Goal: Find contact information: Find contact information

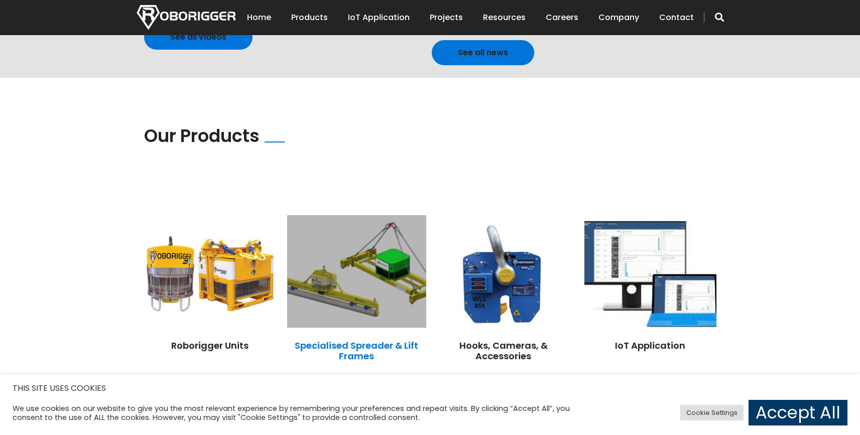
scroll to position [707, 0]
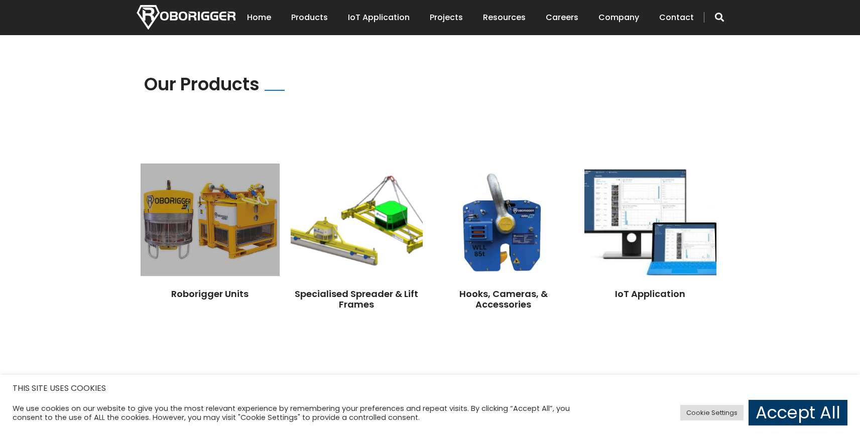
click at [215, 201] on img at bounding box center [210, 220] width 138 height 112
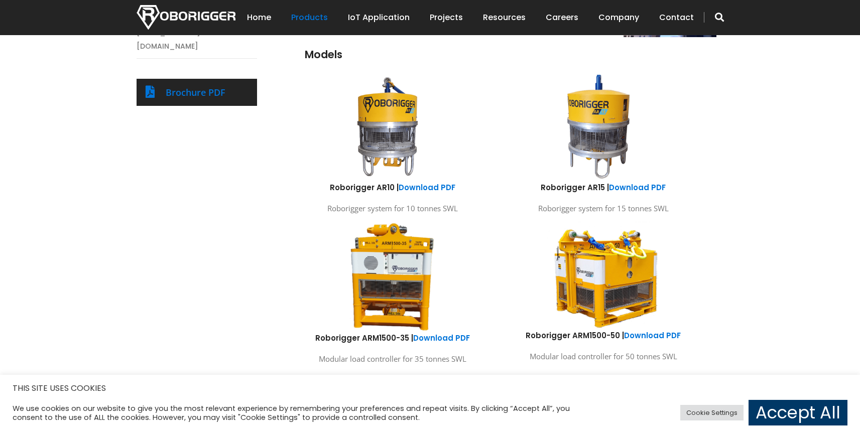
scroll to position [553, 0]
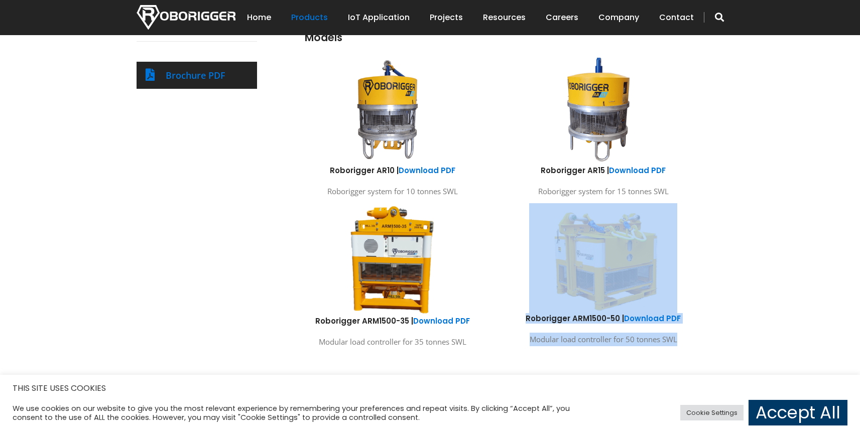
drag, startPoint x: 703, startPoint y: 194, endPoint x: 277, endPoint y: 252, distance: 429.5
click at [280, 253] on div "Roborigger Units Roborigger is a remote-controlled robotic device connected to …" at bounding box center [506, 73] width 452 height 561
click at [274, 248] on div "Products Roborigger Units Hooks, Cameras & Accessories Specialised Spreader & L…" at bounding box center [430, 83] width 602 height 581
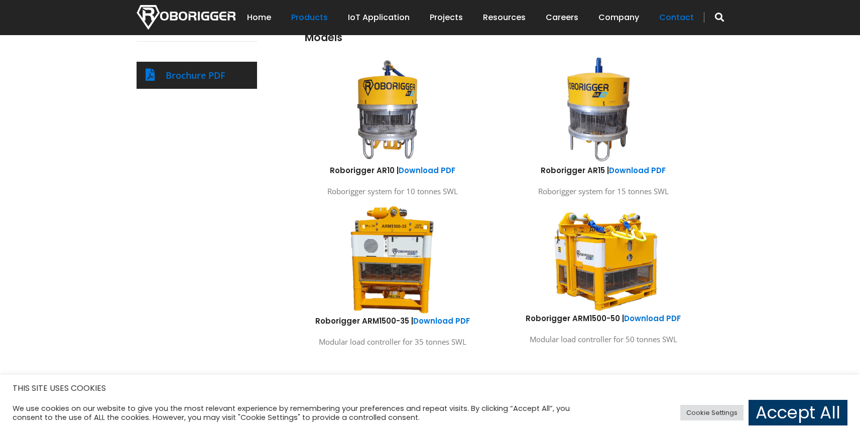
click at [671, 18] on link "Contact" at bounding box center [676, 17] width 35 height 31
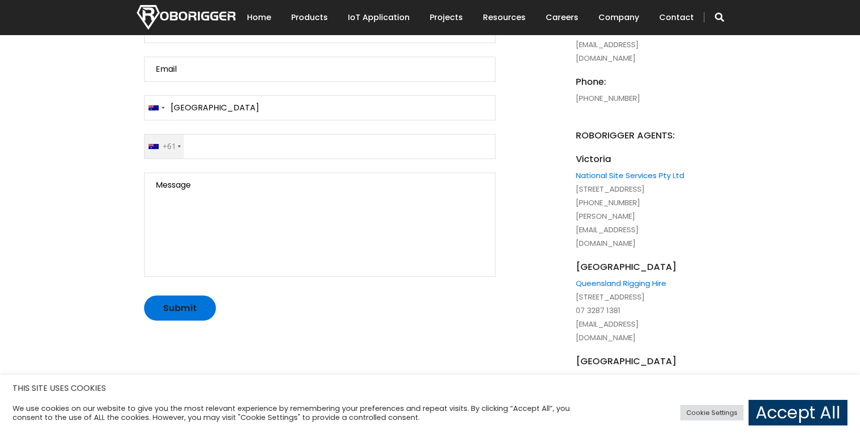
scroll to position [473, 0]
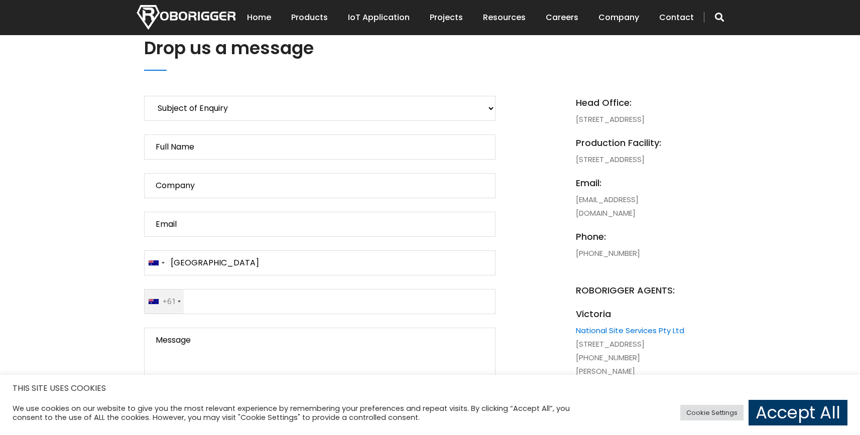
click at [634, 115] on li "Head Office: 1131 Hay Street, West Perth, 6005, WA, Australia" at bounding box center [631, 111] width 110 height 30
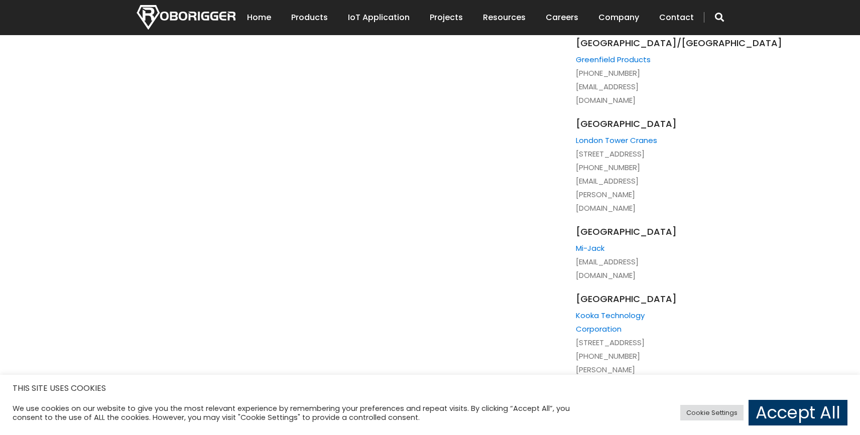
scroll to position [2181, 0]
